Goal: Contribute content

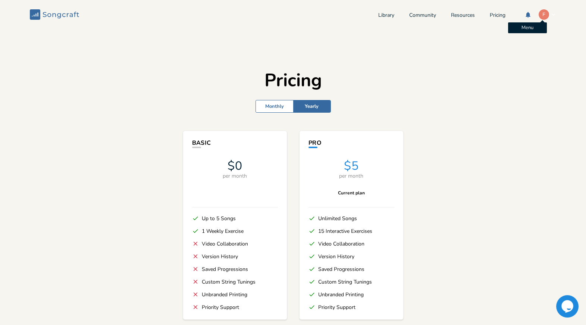
click at [539, 15] on div "F" at bounding box center [544, 14] width 11 height 11
click at [490, 15] on link "Pricing" at bounding box center [498, 16] width 16 height 6
click at [381, 16] on link "Library" at bounding box center [387, 16] width 16 height 6
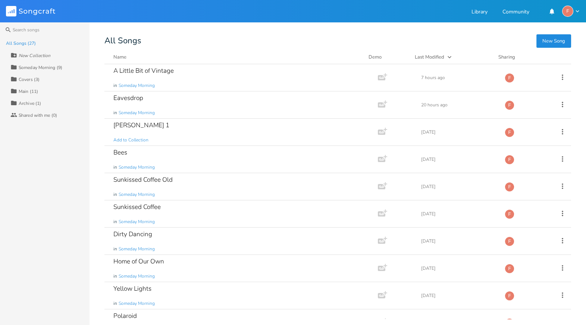
click at [25, 70] on div "Collection Someday Morning (9)" at bounding box center [49, 67] width 79 height 12
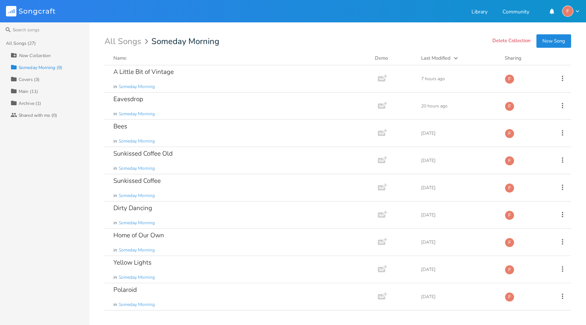
click at [550, 40] on button "New Song" at bounding box center [554, 40] width 35 height 13
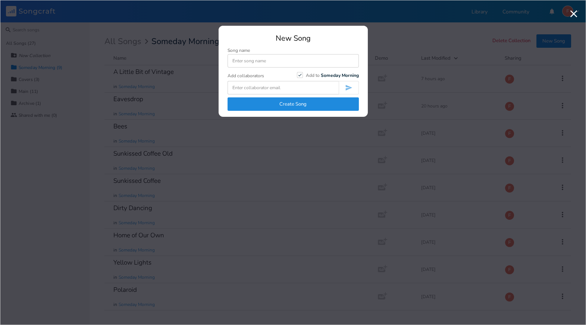
click at [251, 62] on input at bounding box center [293, 60] width 131 height 13
click at [265, 60] on input at bounding box center [293, 60] width 131 height 13
type input "Pearl"
click at [325, 106] on button "Create Song" at bounding box center [293, 103] width 131 height 13
